Goal: Task Accomplishment & Management: Manage account settings

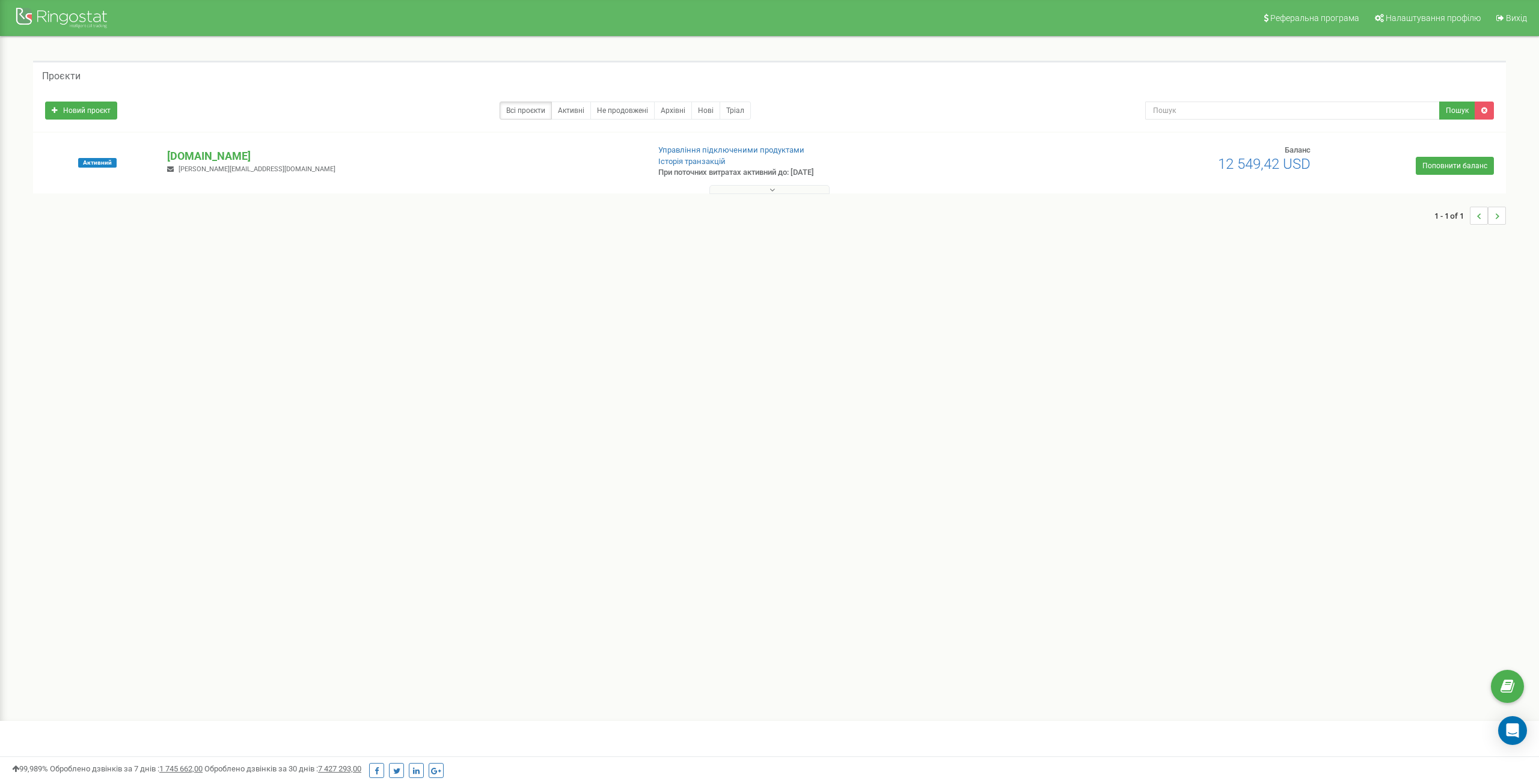
click at [751, 185] on button at bounding box center [769, 189] width 120 height 9
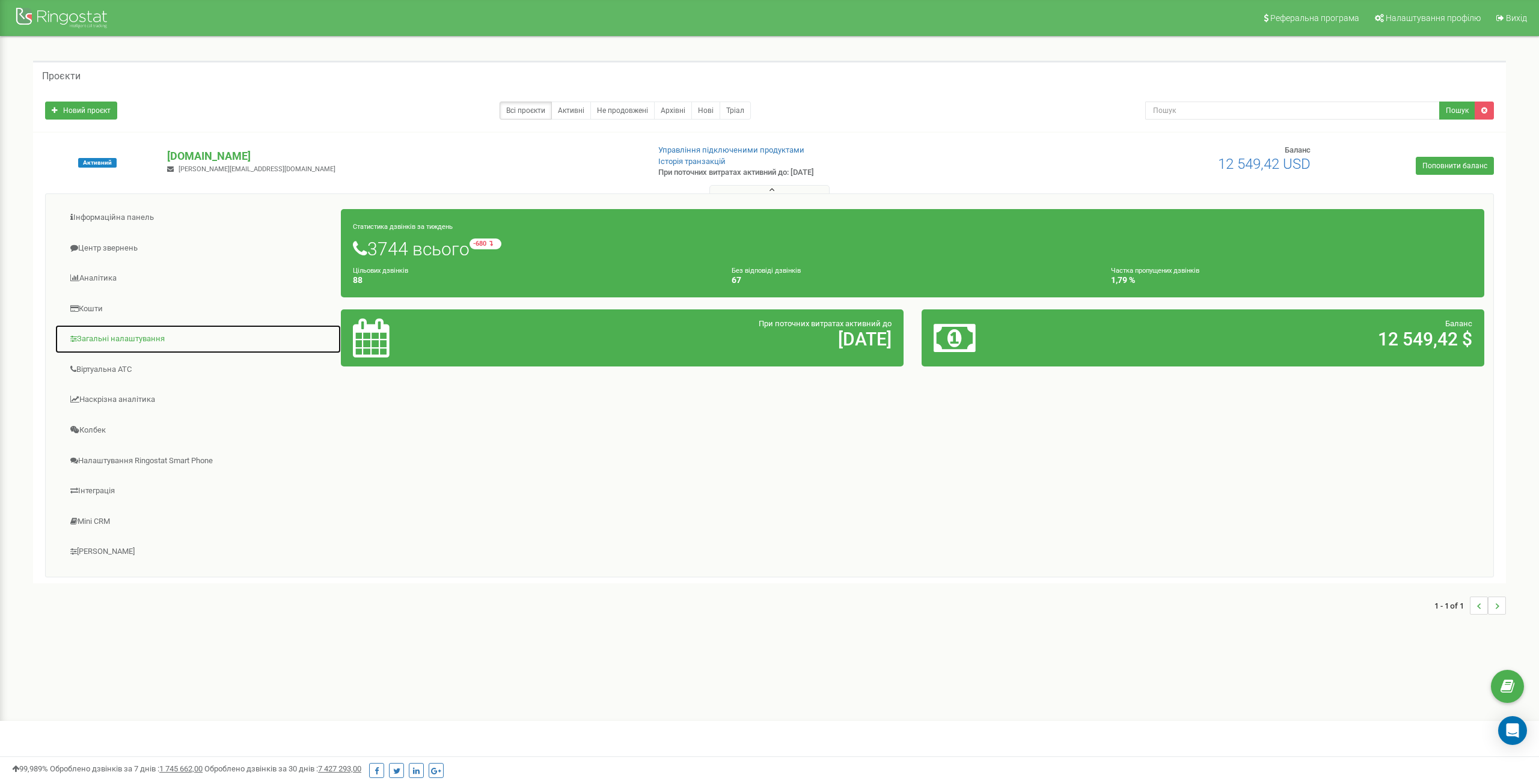
click at [131, 338] on link "Загальні налаштування" at bounding box center [197, 339] width 287 height 29
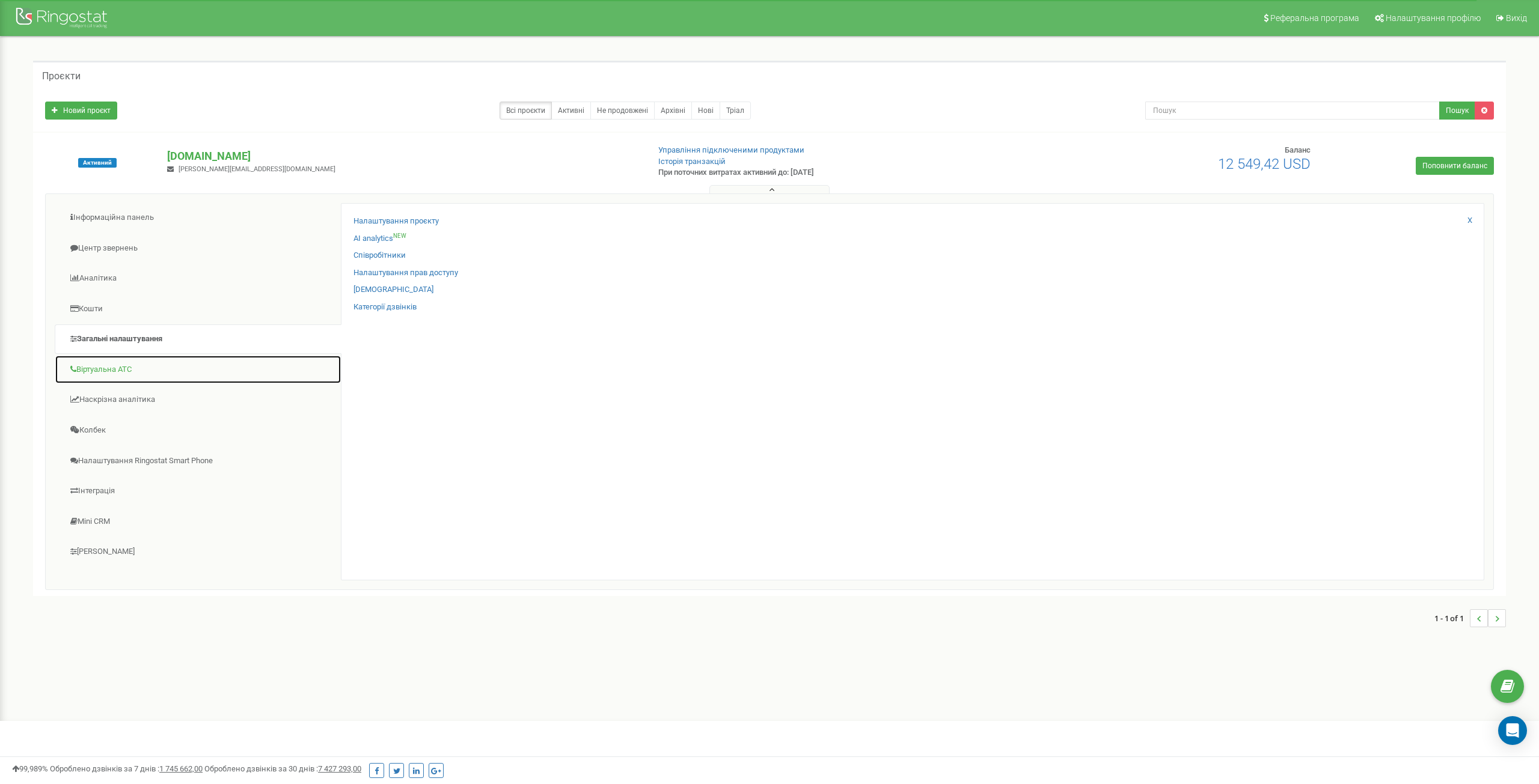
click at [144, 372] on link "Віртуальна АТС" at bounding box center [197, 370] width 287 height 29
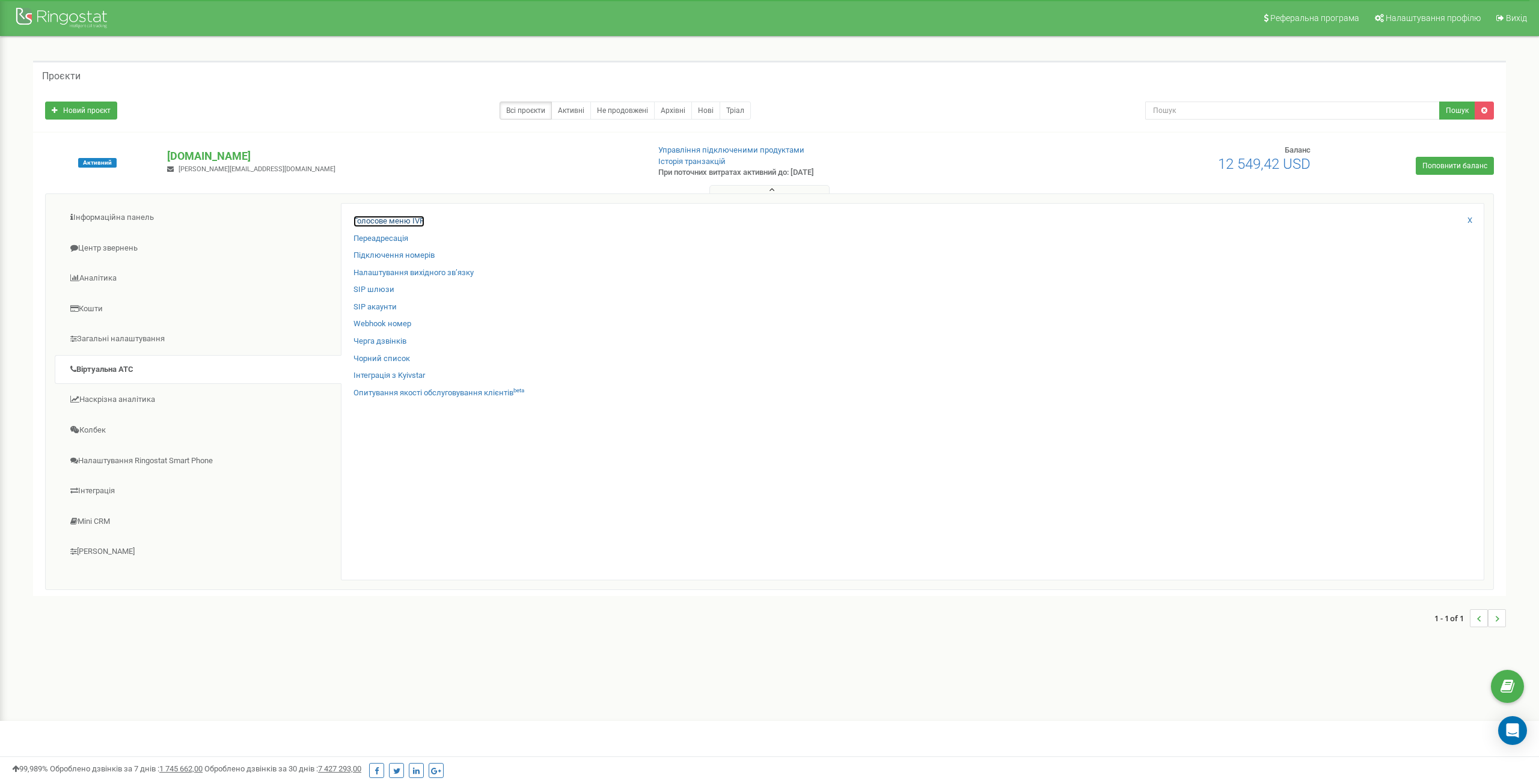
click at [390, 222] on link "Голосове меню IVR" at bounding box center [389, 221] width 71 height 12
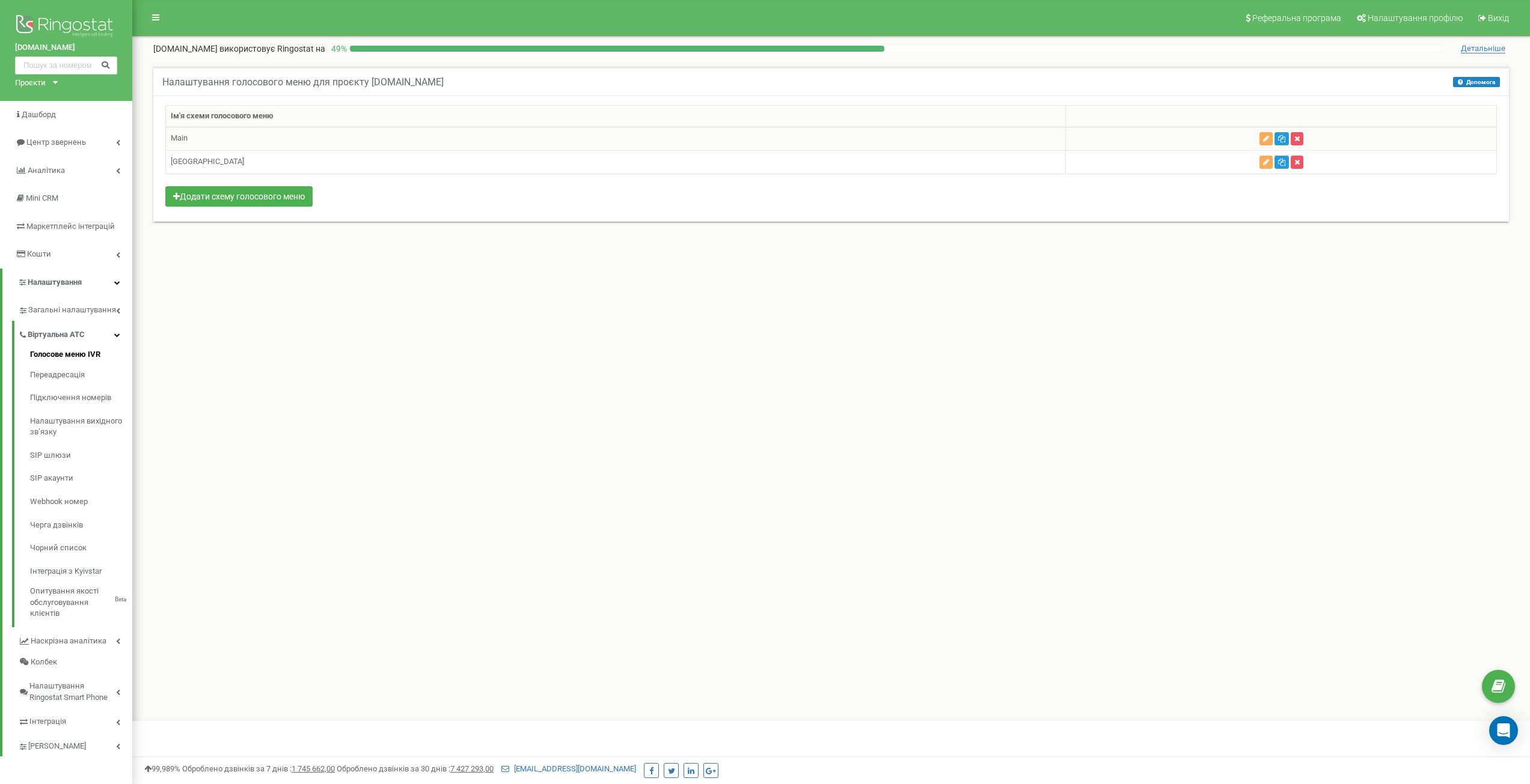
click at [307, 139] on td "Main" at bounding box center [616, 138] width 900 height 23
click at [112, 309] on span "Загальні налаштування" at bounding box center [71, 310] width 86 height 12
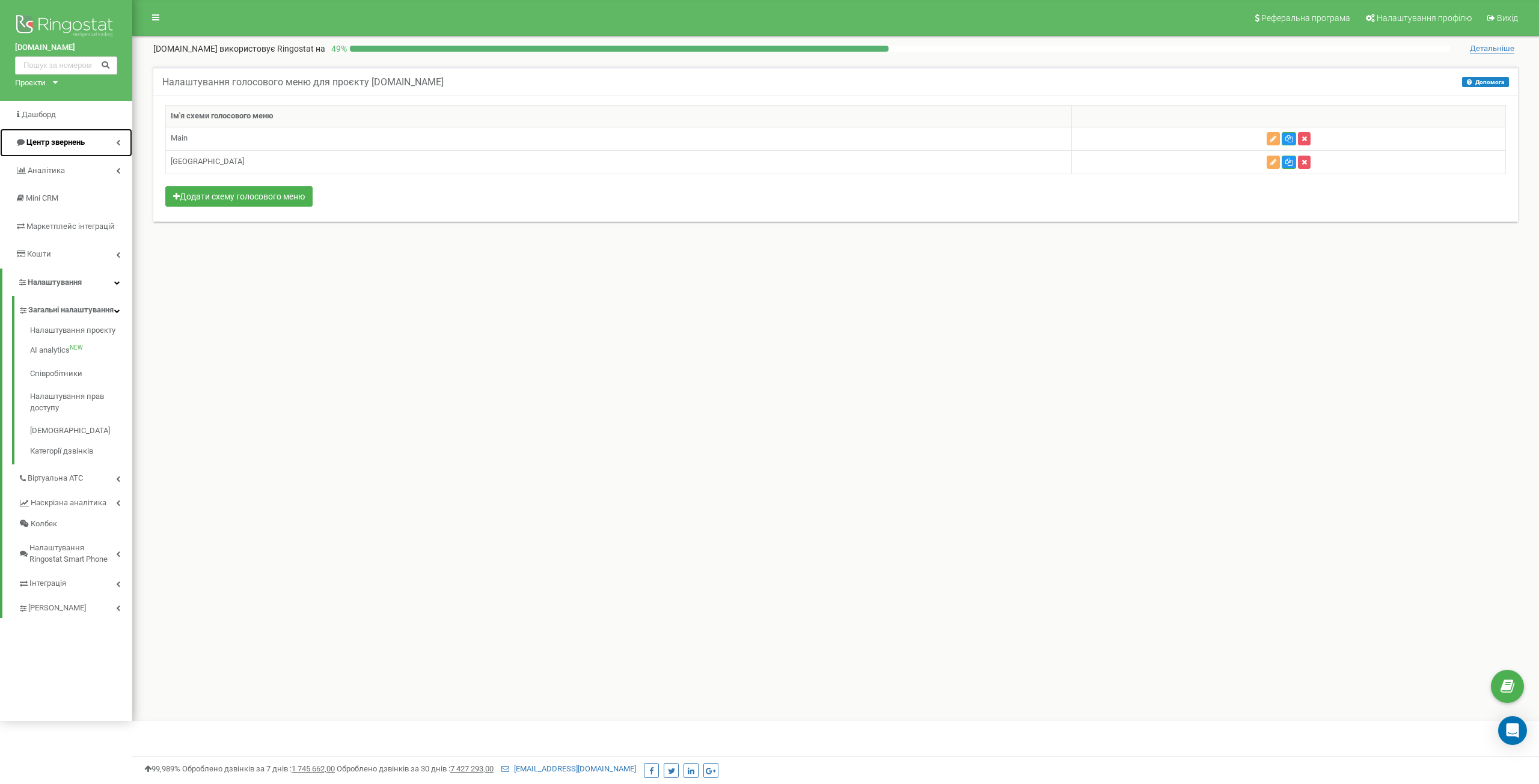
click at [117, 136] on link "Центр звернень" at bounding box center [66, 142] width 132 height 28
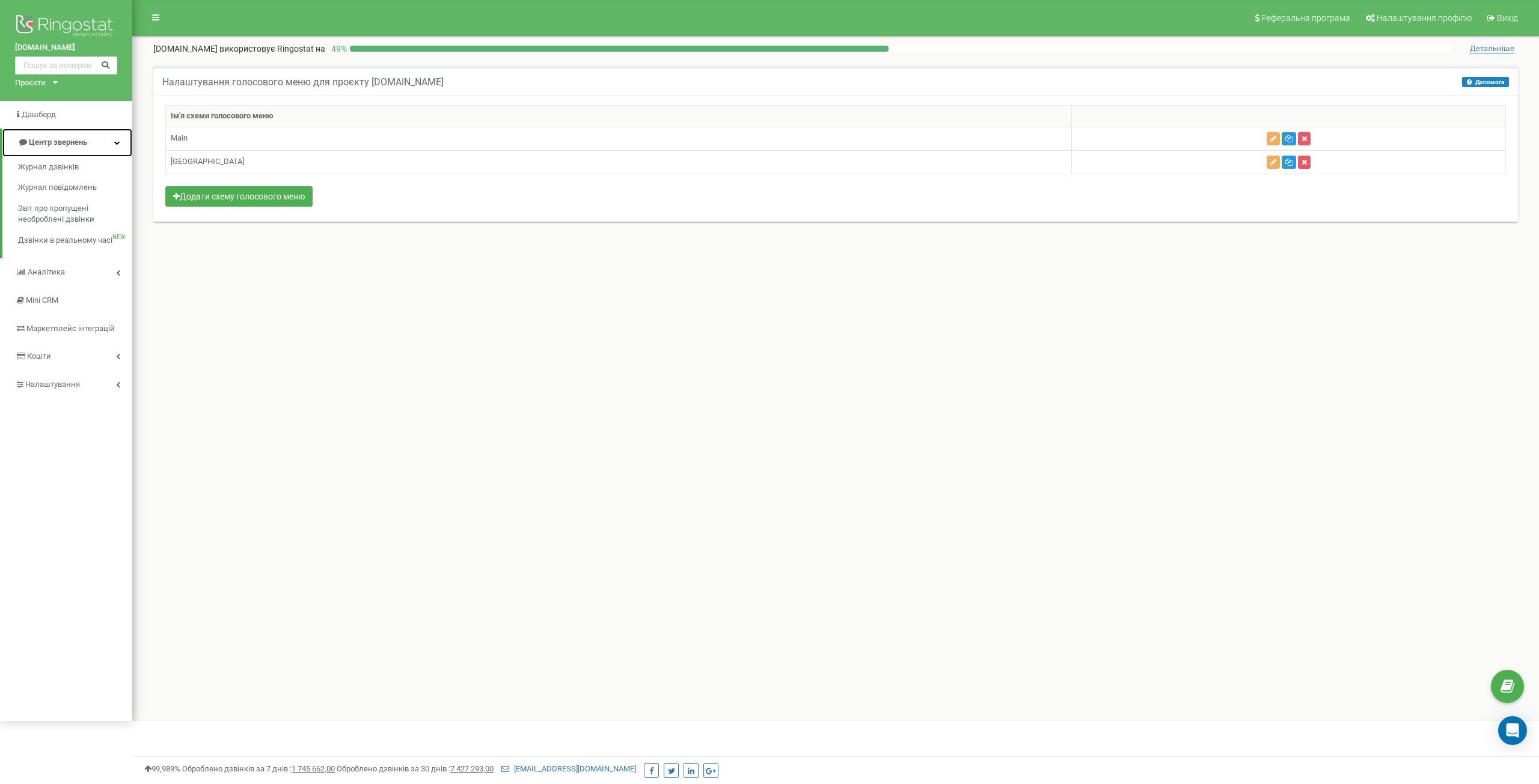
click at [117, 136] on link "Центр звернень" at bounding box center [67, 142] width 130 height 28
click at [114, 282] on link "Налаштування" at bounding box center [66, 283] width 132 height 28
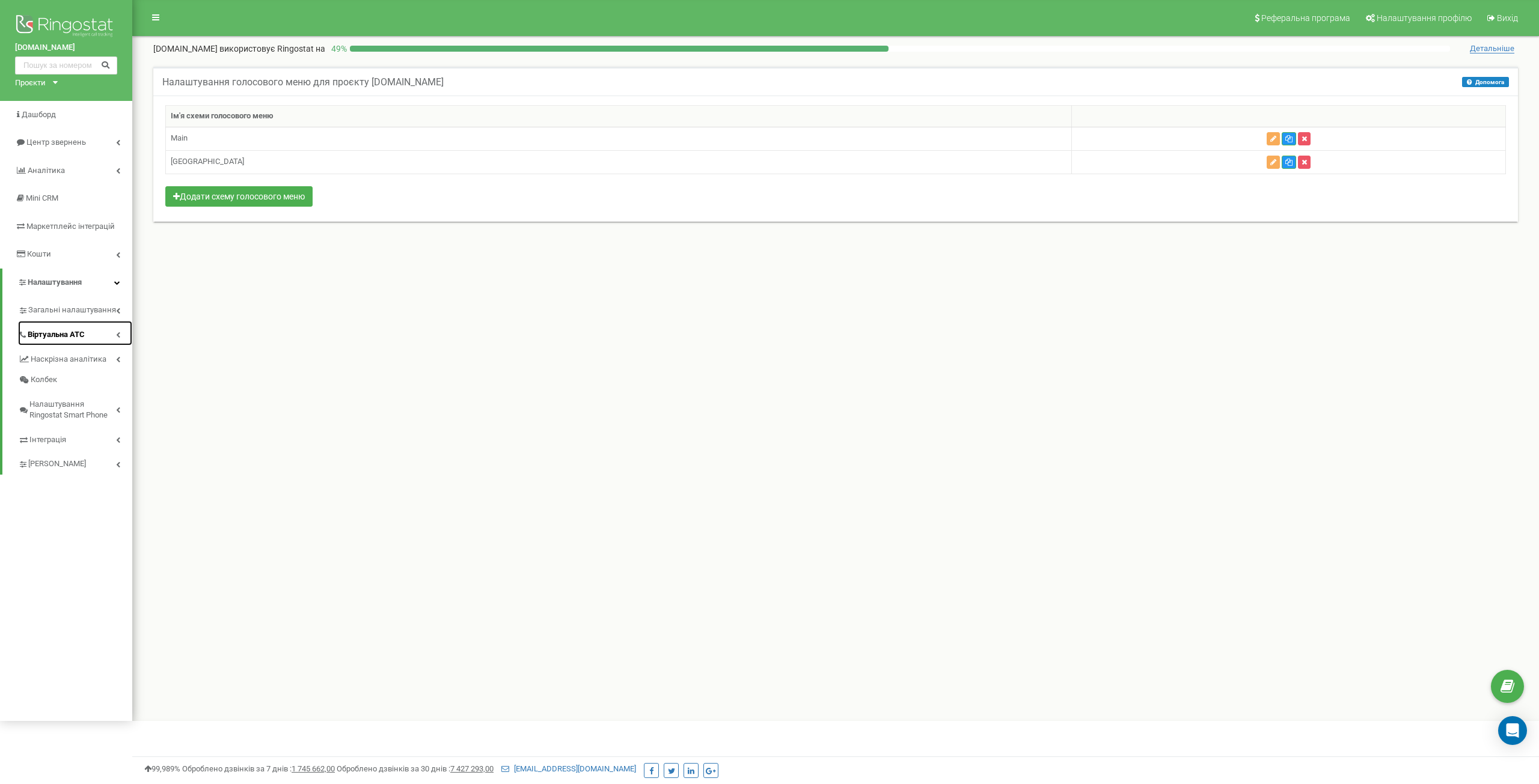
click at [119, 340] on link "Віртуальна АТС" at bounding box center [75, 333] width 114 height 24
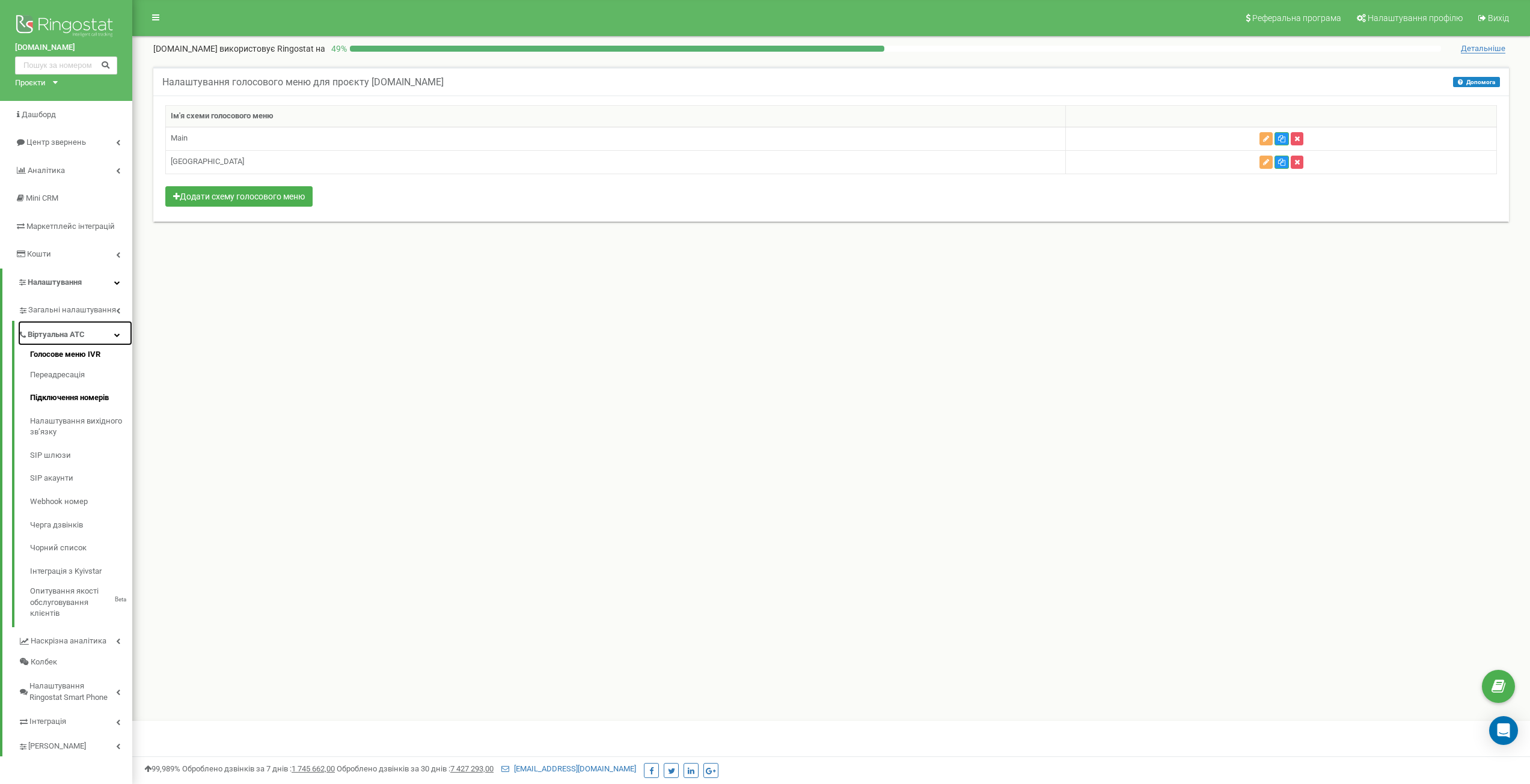
scroll to position [2, 0]
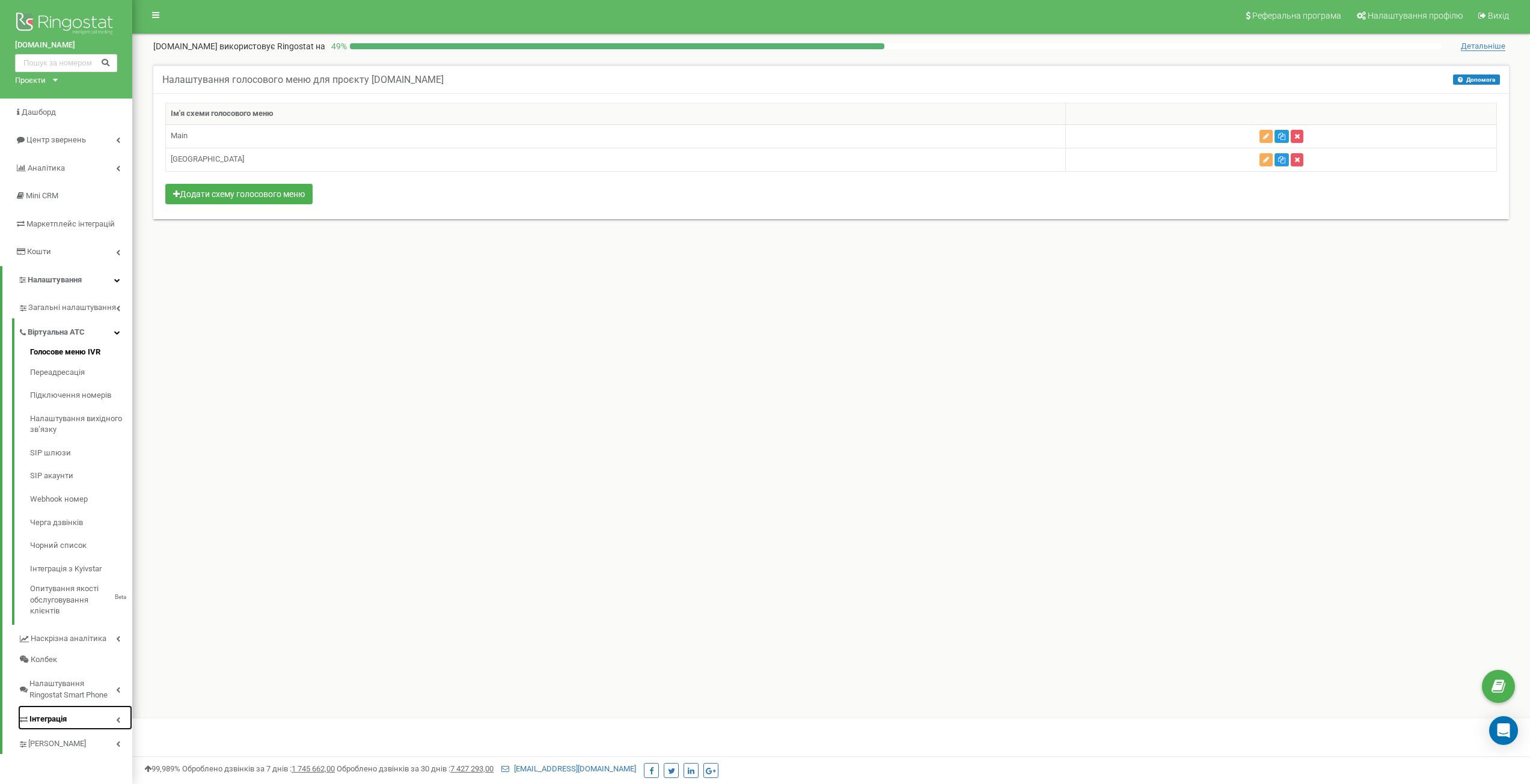
click at [118, 717] on icon at bounding box center [118, 720] width 4 height 6
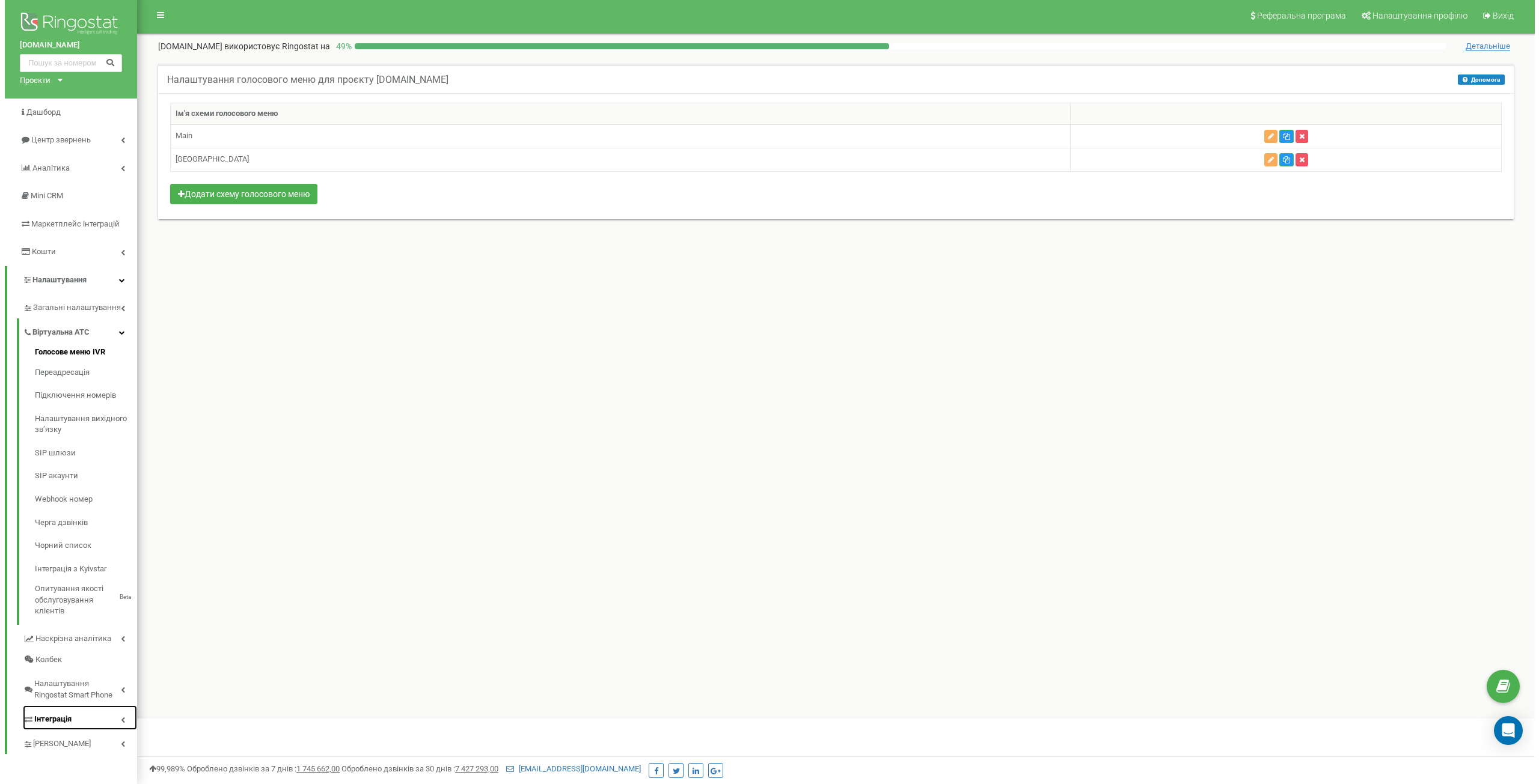
scroll to position [0, 0]
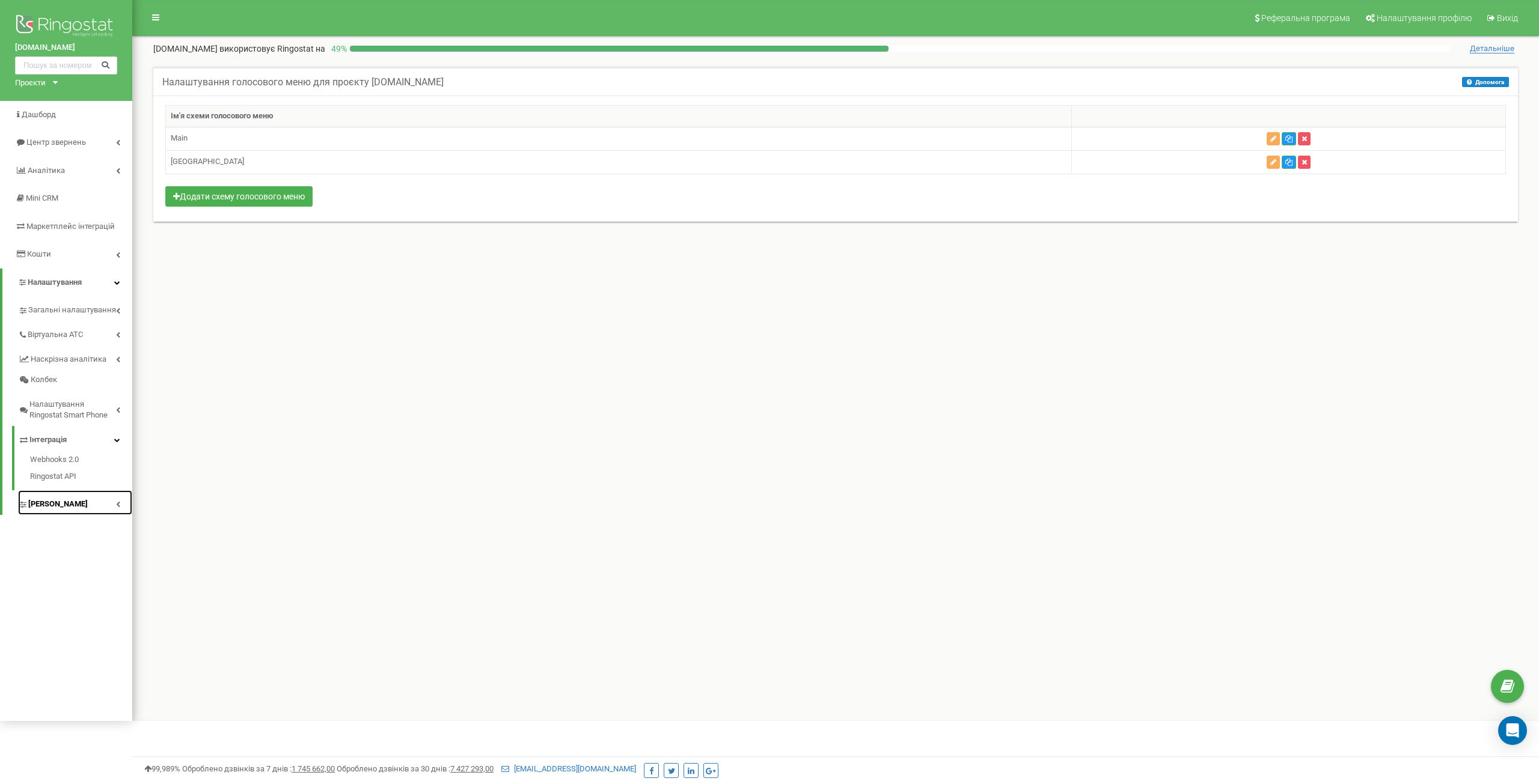
click at [122, 497] on link "[PERSON_NAME]" at bounding box center [75, 502] width 114 height 24
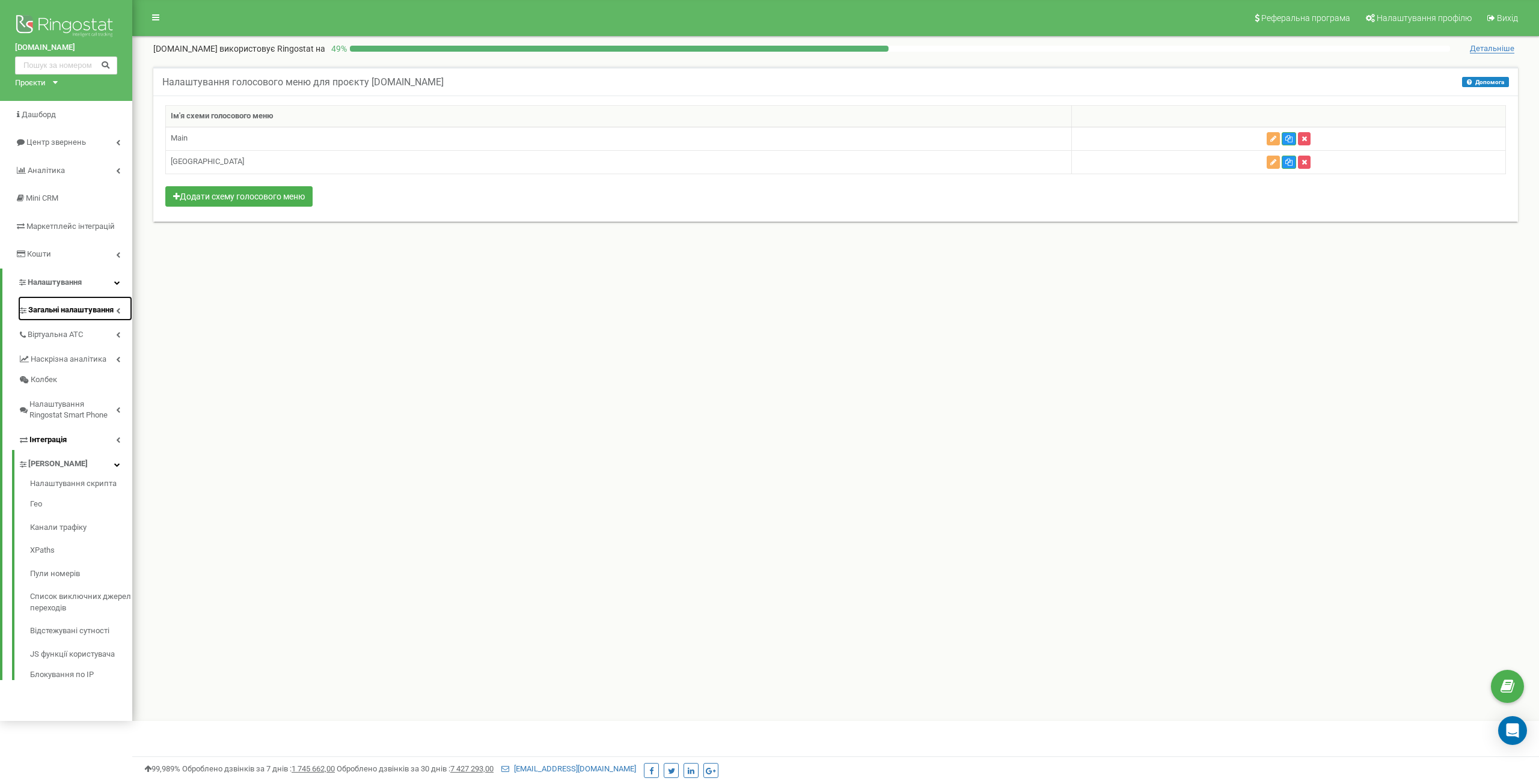
click at [118, 309] on icon at bounding box center [118, 310] width 4 height 6
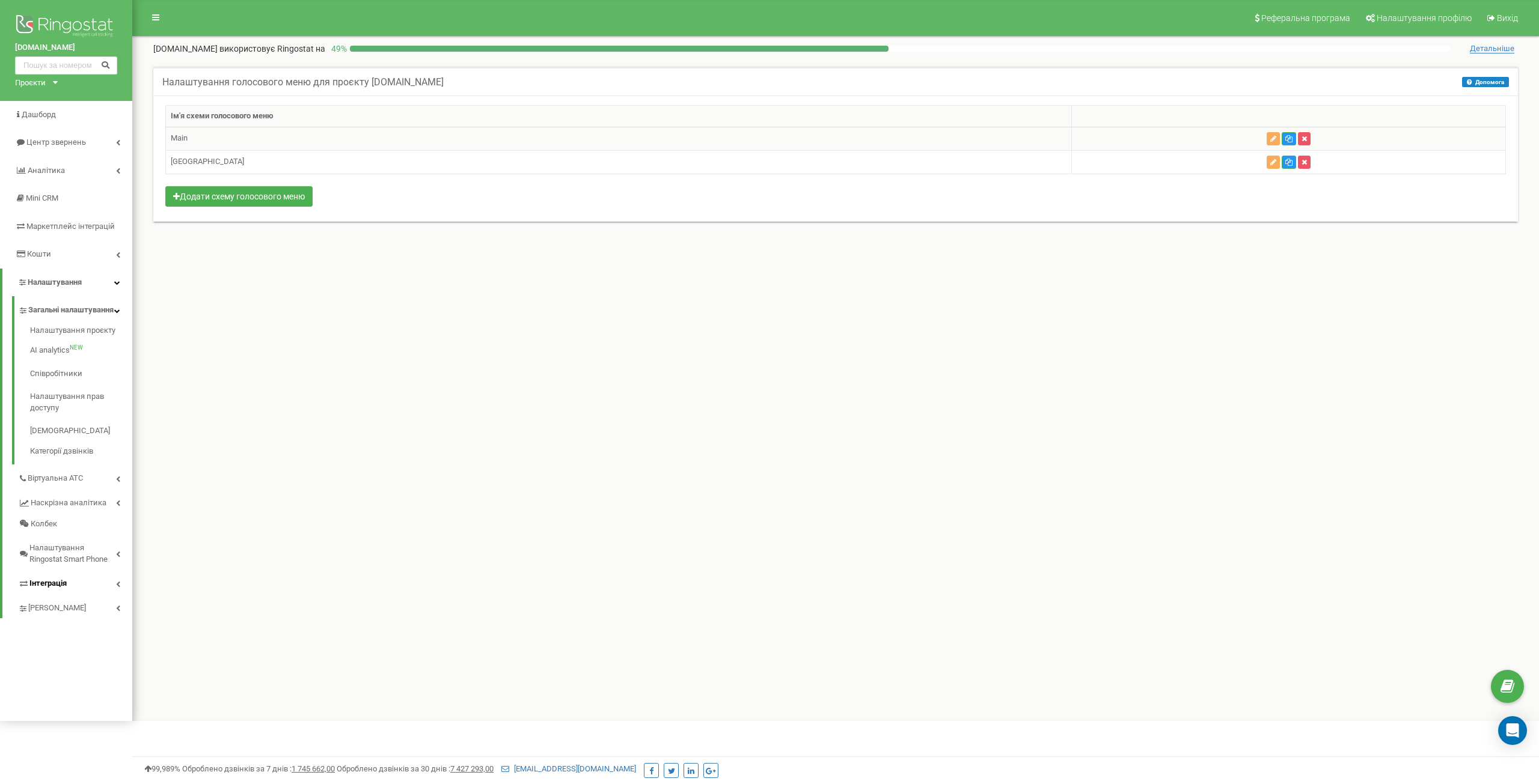
click at [236, 138] on td "Main" at bounding box center [619, 138] width 906 height 23
click at [567, 306] on div "Реферальна програма Налаштування профілю Вихід [DOMAIN_NAME] використовує Ringo…" at bounding box center [835, 361] width 1407 height 721
